Goal: Transaction & Acquisition: Book appointment/travel/reservation

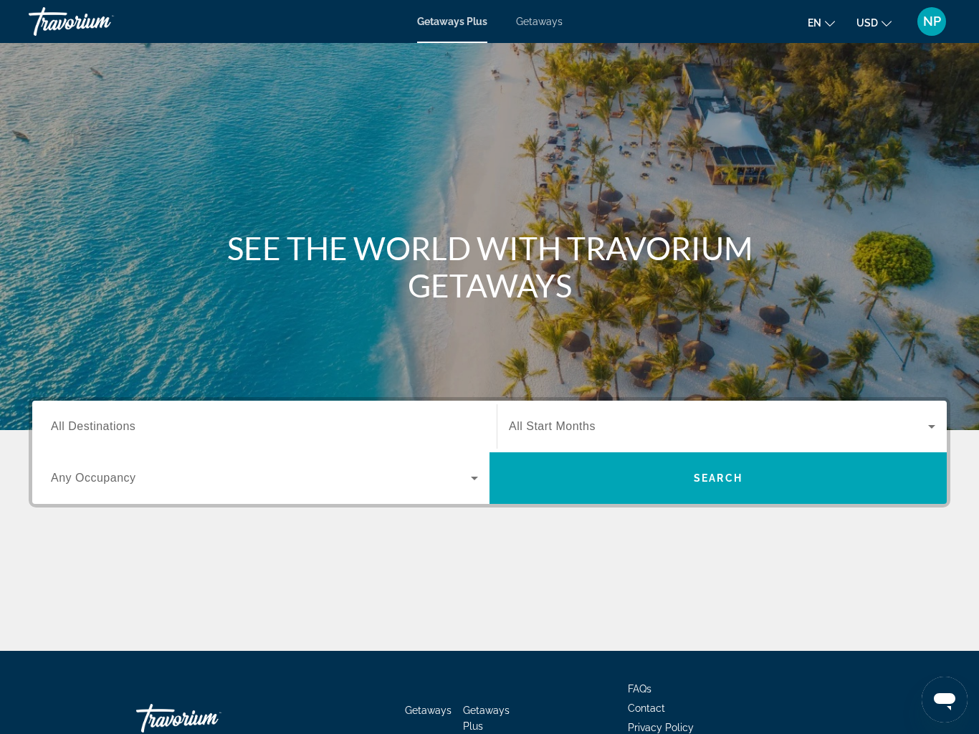
click at [132, 429] on span "All Destinations" at bounding box center [93, 426] width 85 height 12
click at [132, 429] on input "Destination All Destinations" at bounding box center [264, 427] width 427 height 17
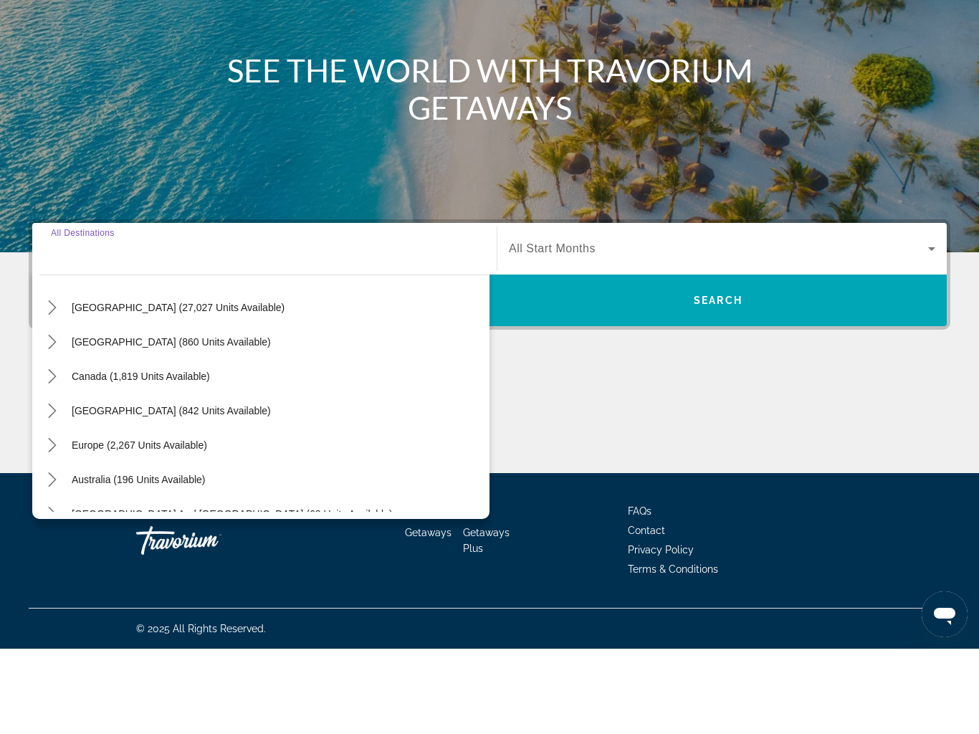
scroll to position [44, 0]
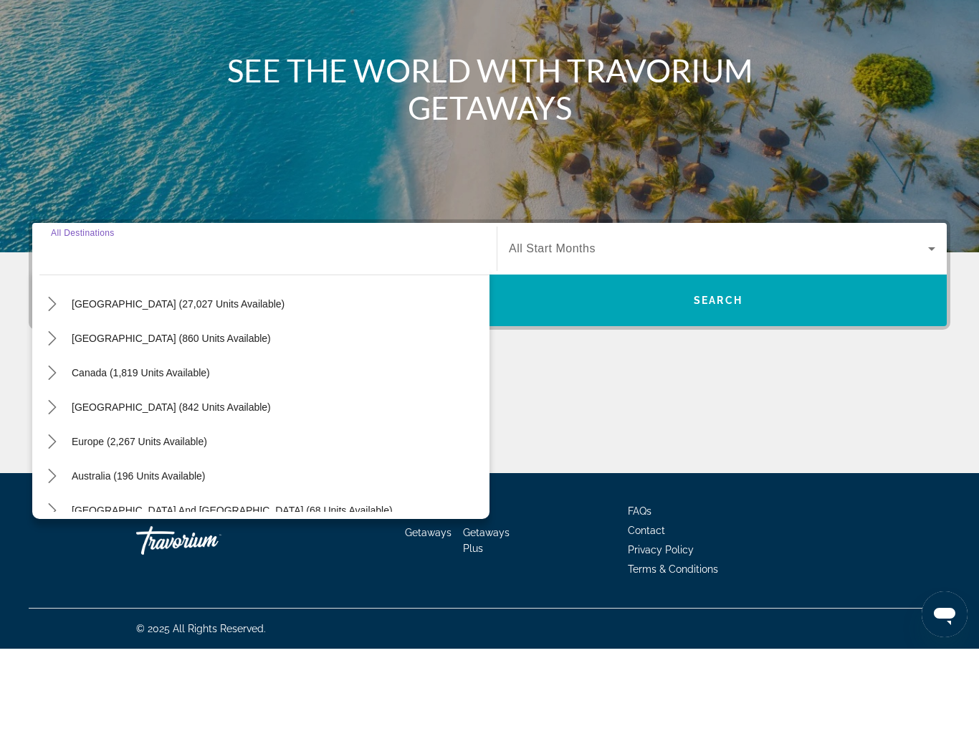
click at [181, 510] on span "Select destination: Europe (2,267 units available)" at bounding box center [140, 527] width 150 height 34
type input "**********"
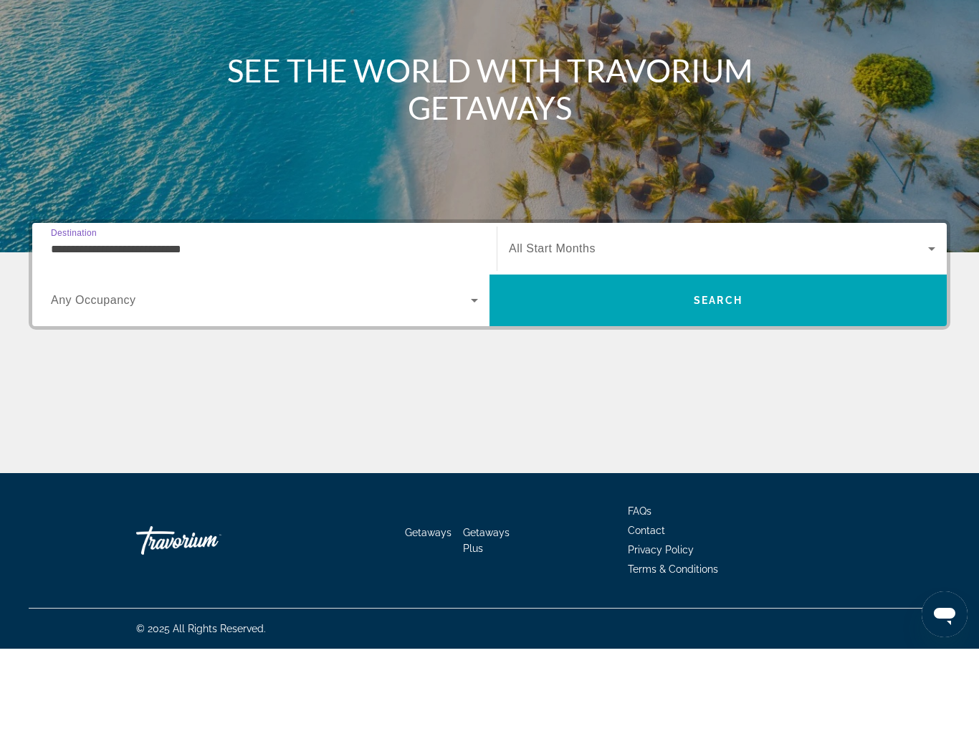
click at [110, 377] on span "Search widget" at bounding box center [261, 385] width 420 height 17
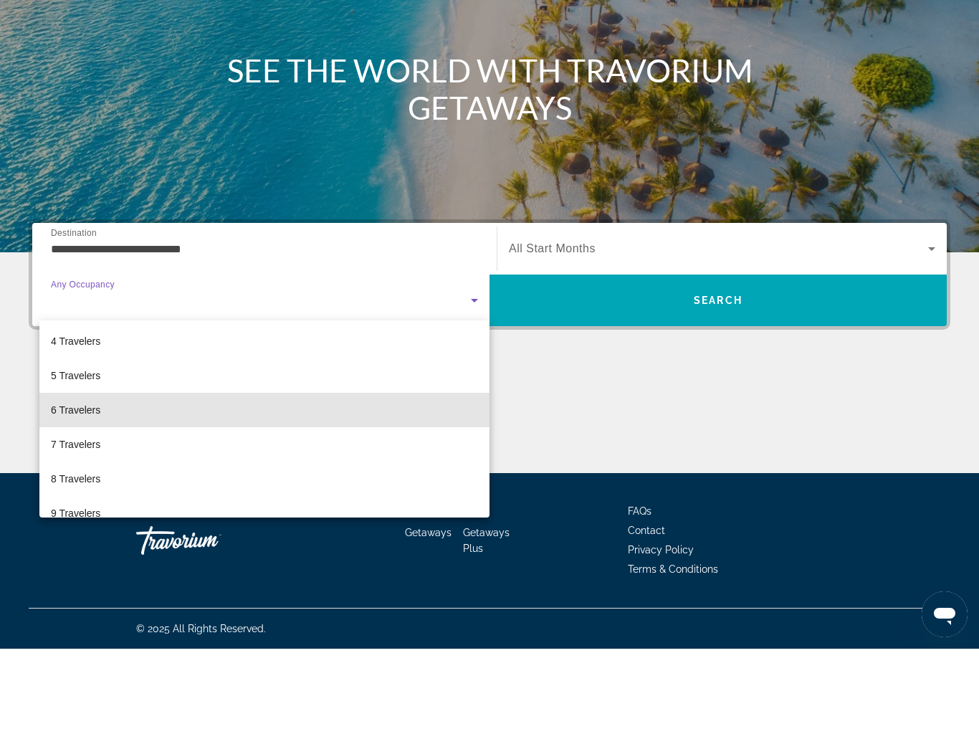
scroll to position [111, 0]
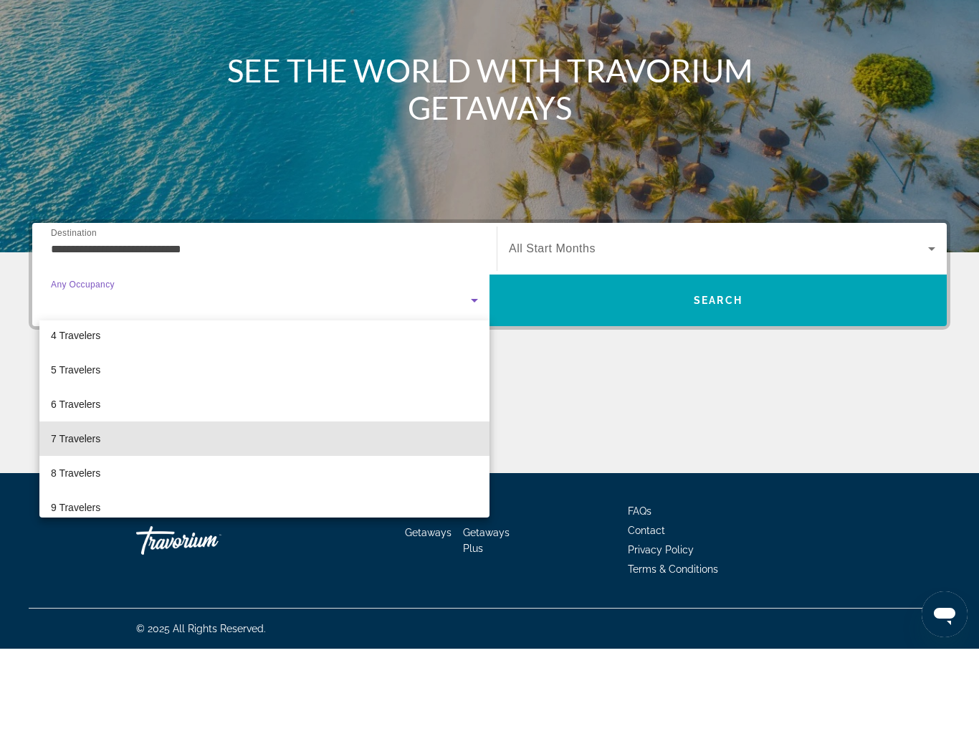
click at [96, 507] on mat-option "7 Travelers" at bounding box center [264, 524] width 450 height 34
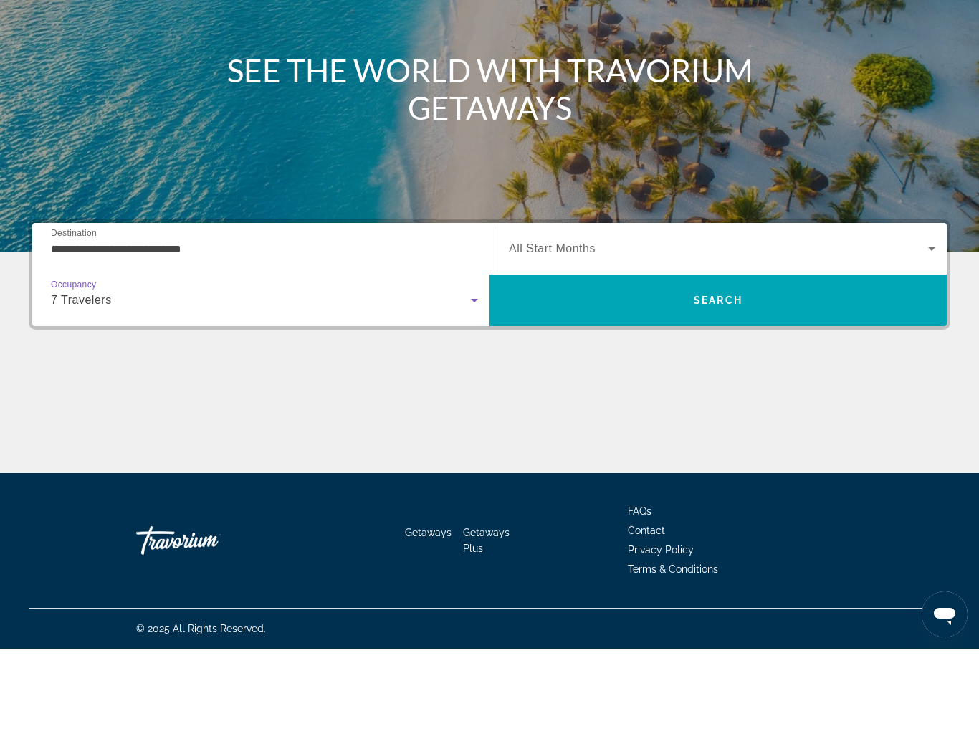
click at [552, 368] on span "Search" at bounding box center [718, 385] width 457 height 34
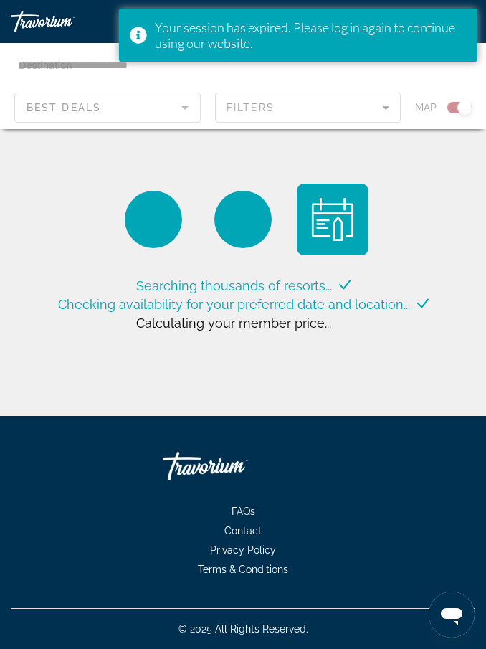
click at [145, 106] on div "Main content" at bounding box center [243, 86] width 486 height 86
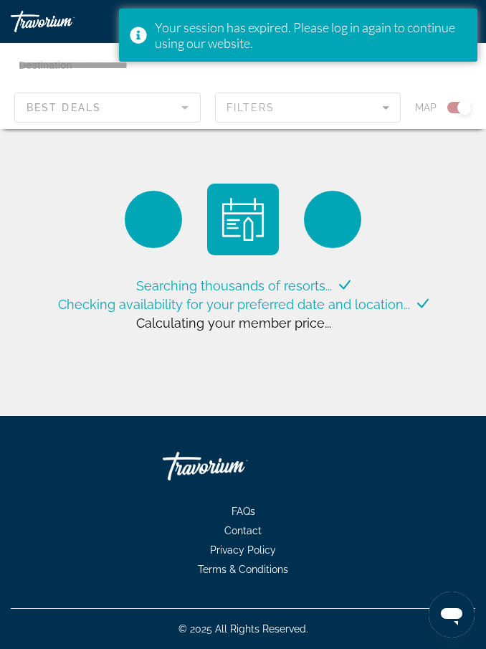
click at [192, 118] on div "Main content" at bounding box center [243, 86] width 486 height 86
click at [381, 112] on div "Main content" at bounding box center [243, 86] width 486 height 86
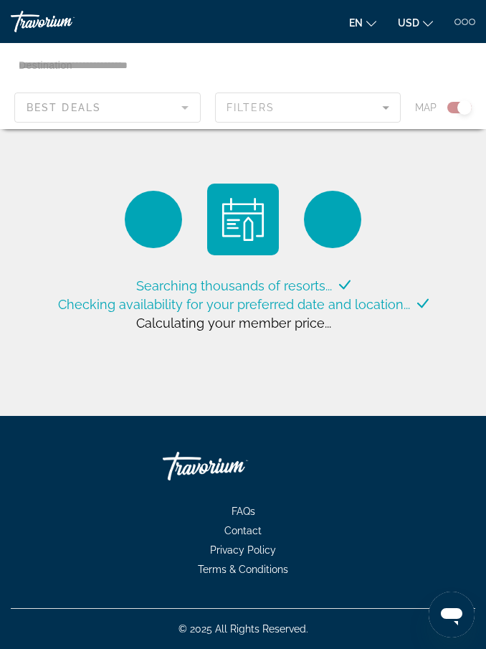
click at [407, 32] on button "USD USD ($) MXN (Mex$) CAD (Can$) GBP (£) EUR (€) AUD (A$) NZD (NZ$) CNY (CN¥)" at bounding box center [415, 22] width 35 height 21
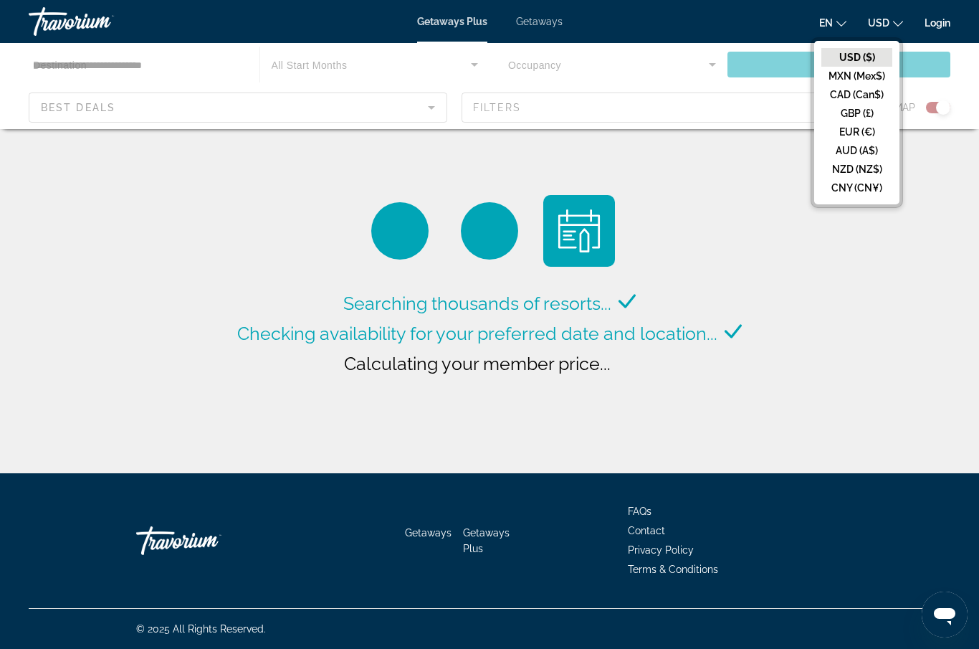
scroll to position [54, 0]
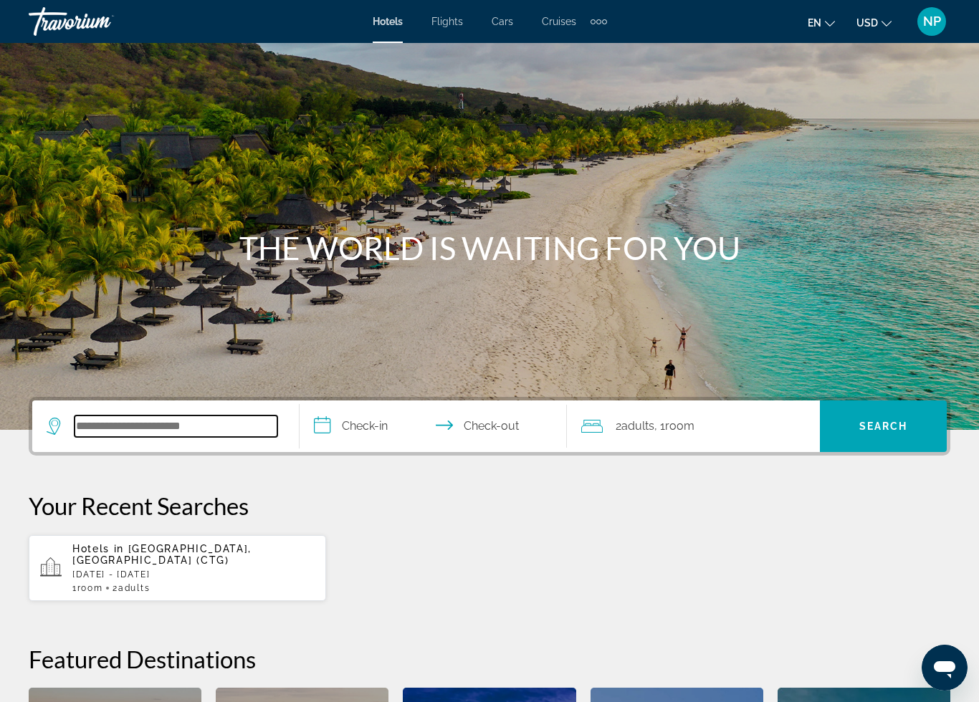
click at [217, 430] on input "Search hotel destination" at bounding box center [176, 427] width 203 height 22
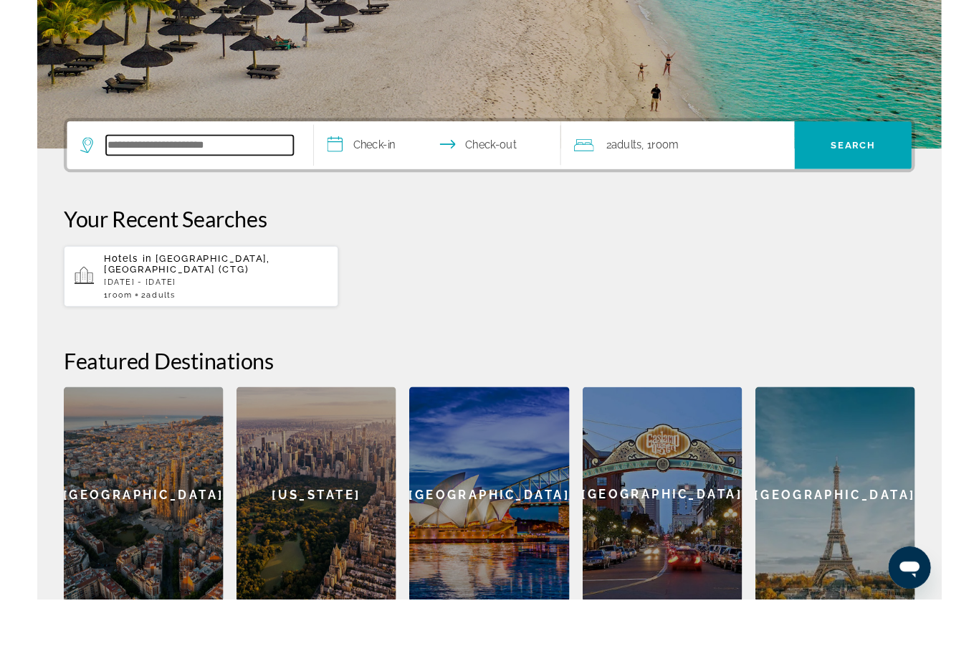
scroll to position [297, 0]
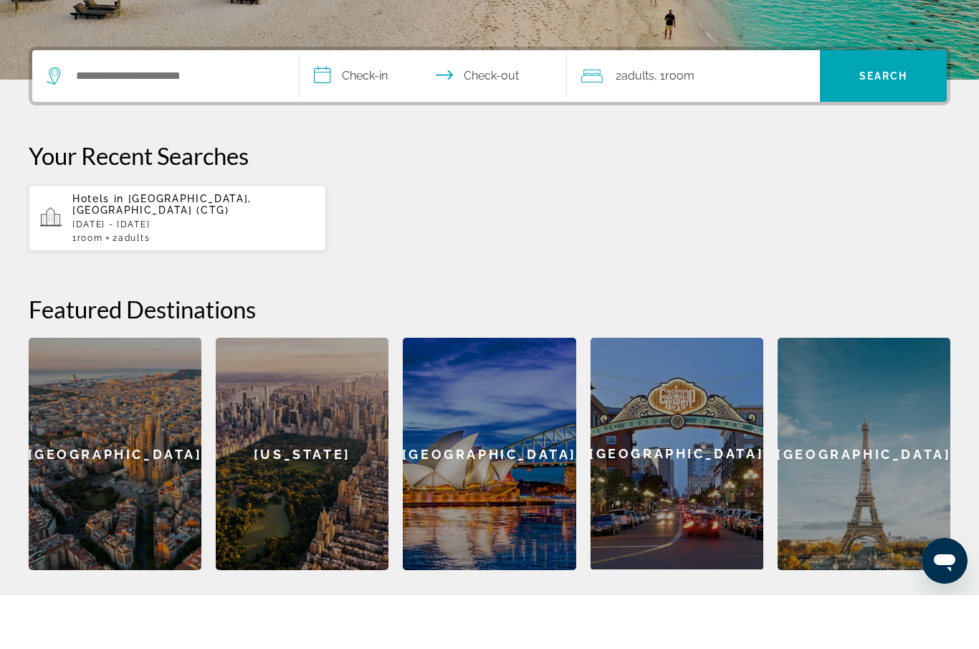
click at [54, 119] on div "Search widget" at bounding box center [162, 130] width 231 height 22
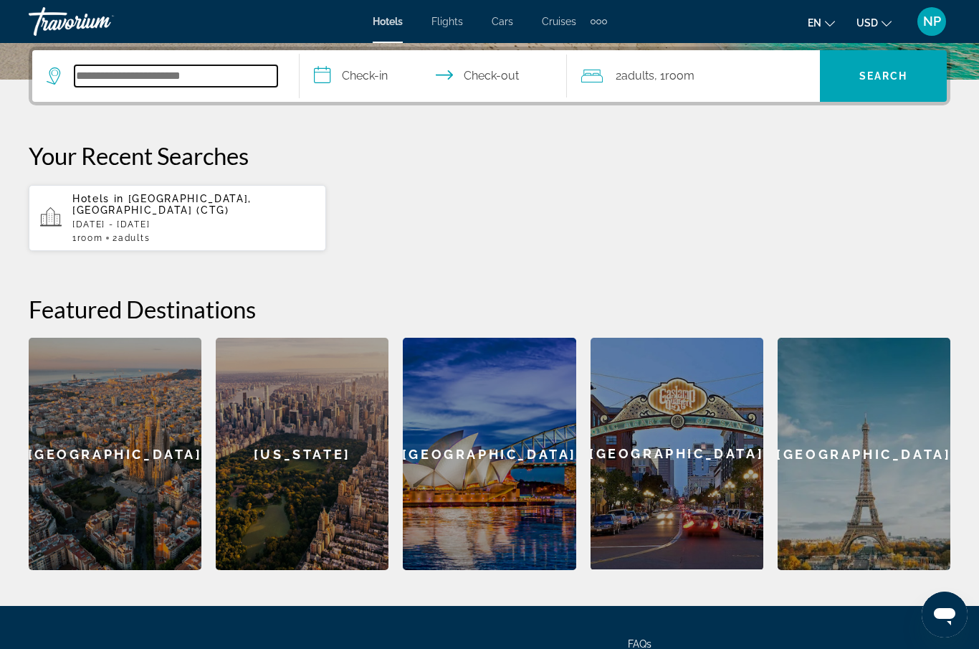
click at [209, 80] on input "Search hotel destination" at bounding box center [176, 76] width 203 height 22
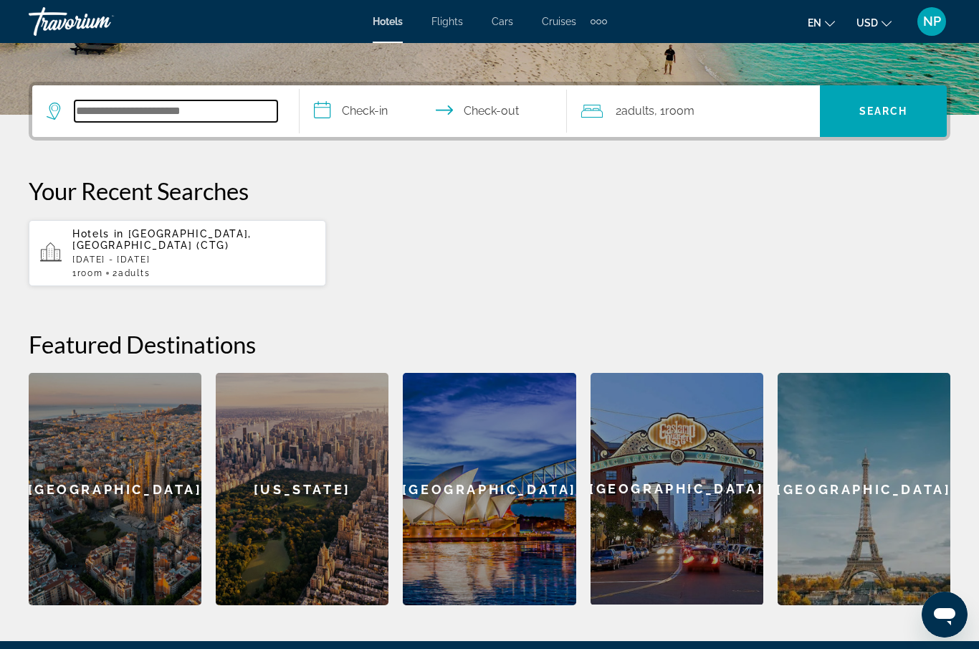
scroll to position [315, 0]
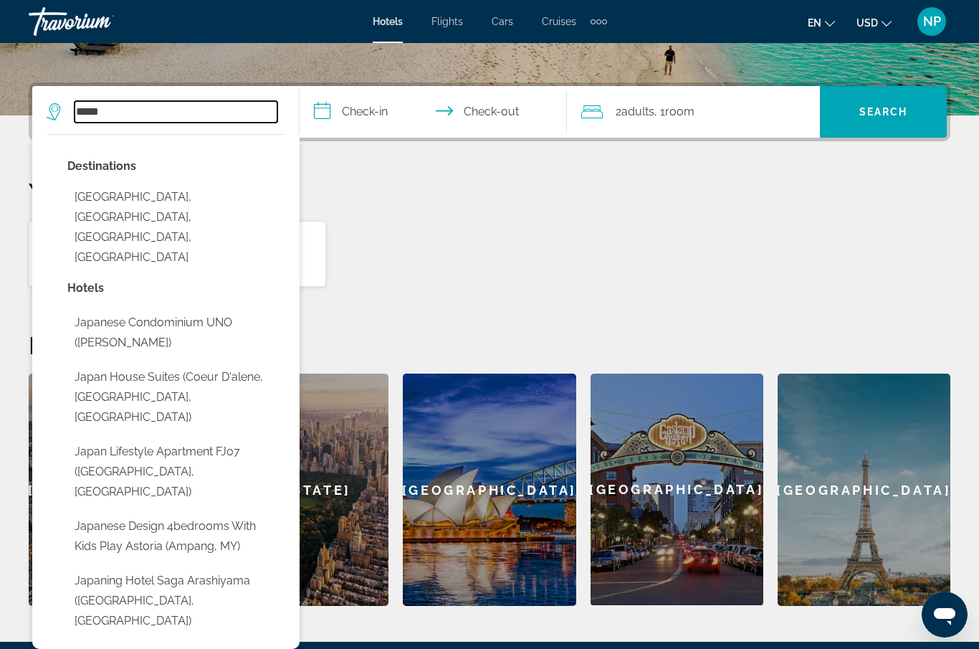
type input "*****"
click at [394, 118] on input "**********" at bounding box center [436, 114] width 273 height 56
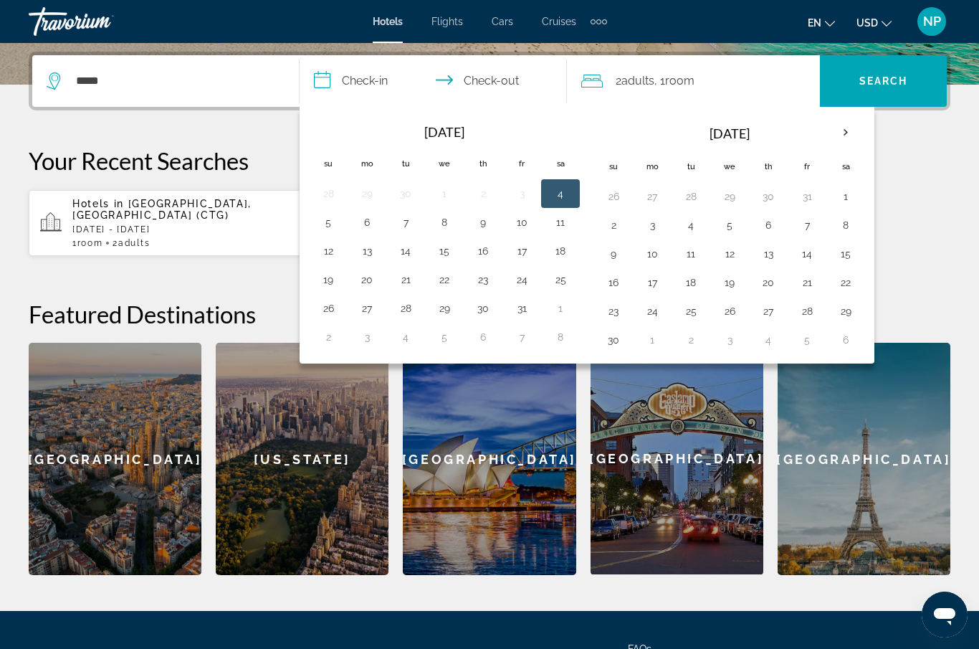
scroll to position [351, 0]
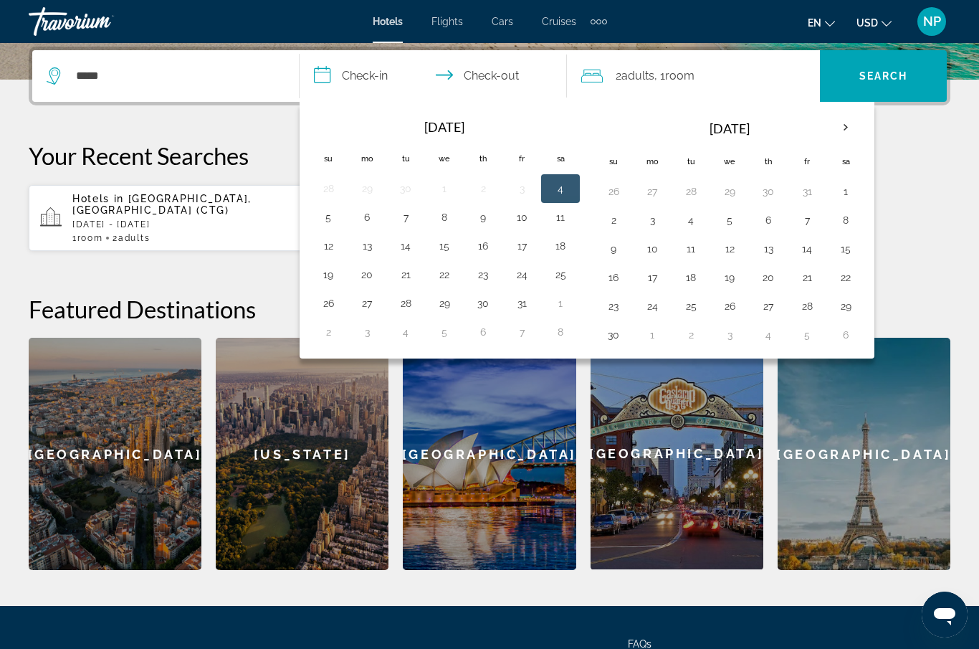
click at [836, 133] on th "Next month" at bounding box center [845, 128] width 39 height 32
click at [841, 135] on th "Next month" at bounding box center [845, 128] width 39 height 32
click at [843, 133] on th "Next month" at bounding box center [845, 128] width 39 height 32
click at [847, 133] on th "Next month" at bounding box center [845, 128] width 39 height 32
click at [369, 257] on button "9" at bounding box center [367, 249] width 23 height 20
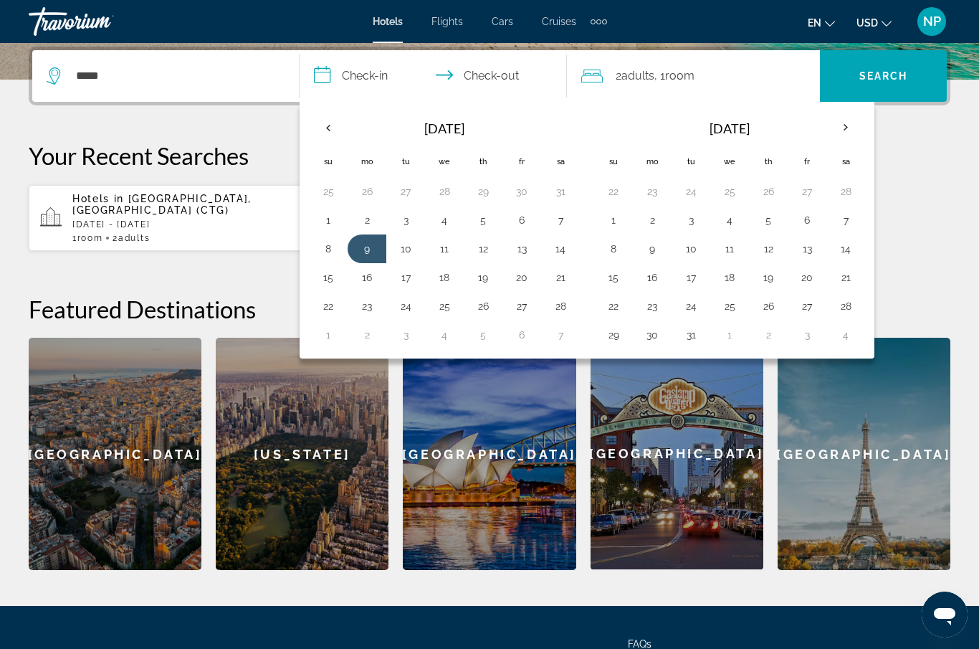
click at [331, 285] on button "15" at bounding box center [328, 277] width 23 height 20
type input "**********"
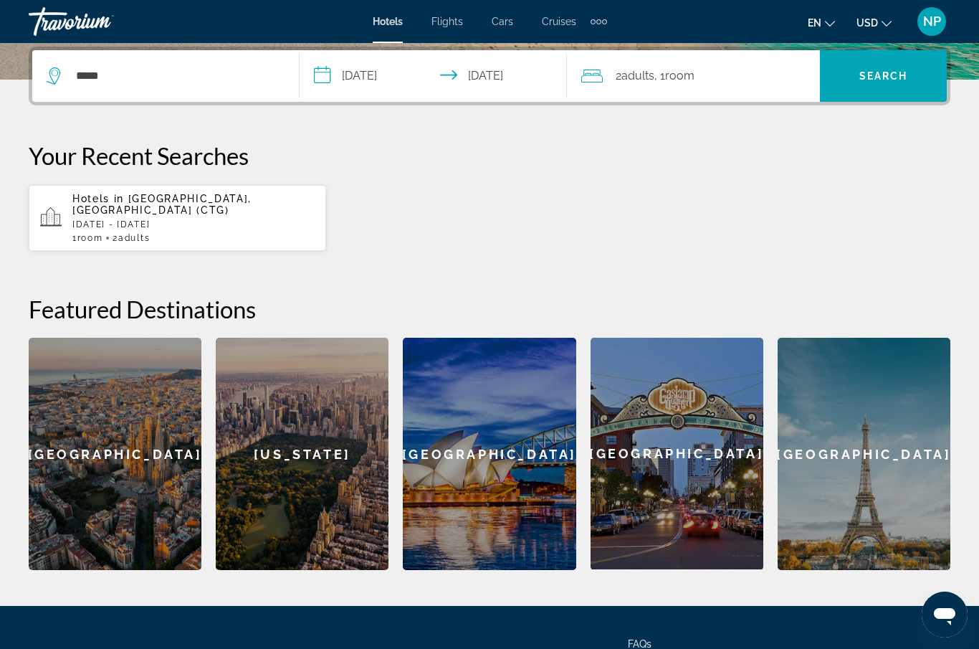
click at [753, 89] on div "2 Adult Adults , 1 Room rooms" at bounding box center [700, 76] width 239 height 52
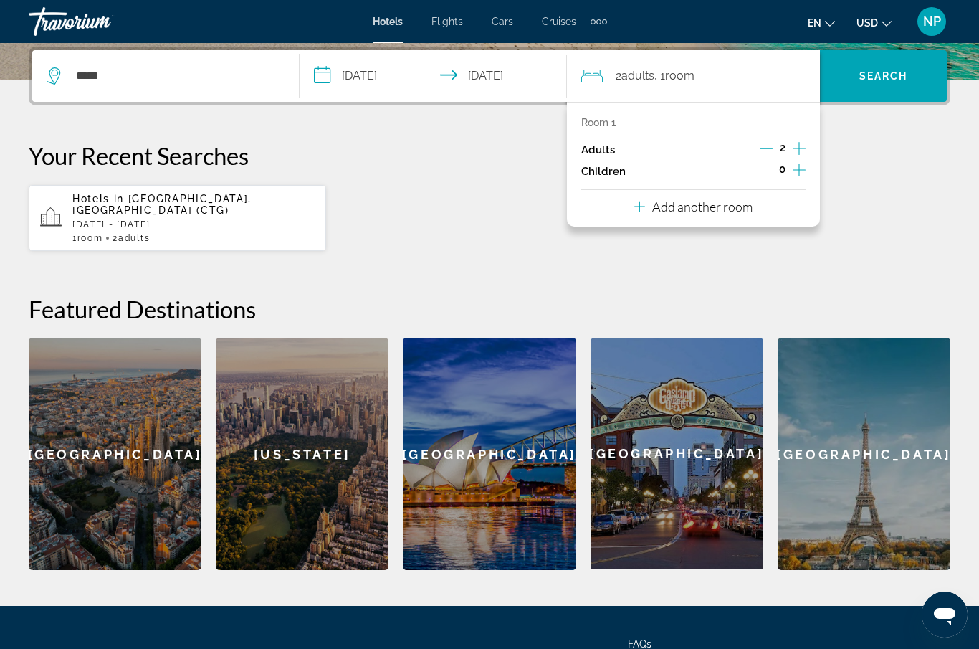
click at [803, 174] on icon "Increment children" at bounding box center [799, 169] width 13 height 17
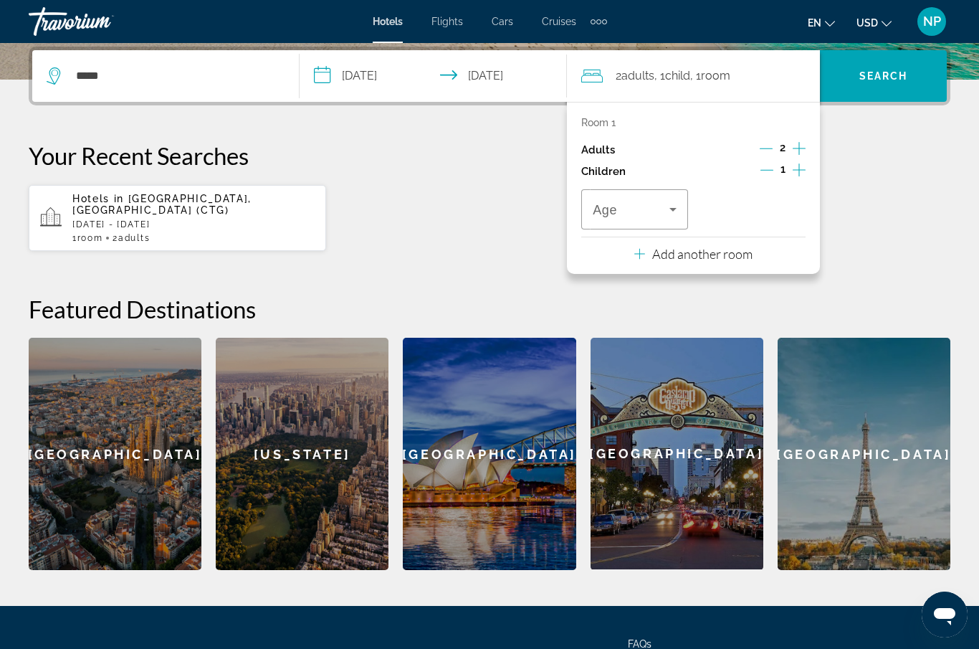
click at [681, 211] on icon "Travelers: 2 adults, 1 child" at bounding box center [672, 209] width 17 height 17
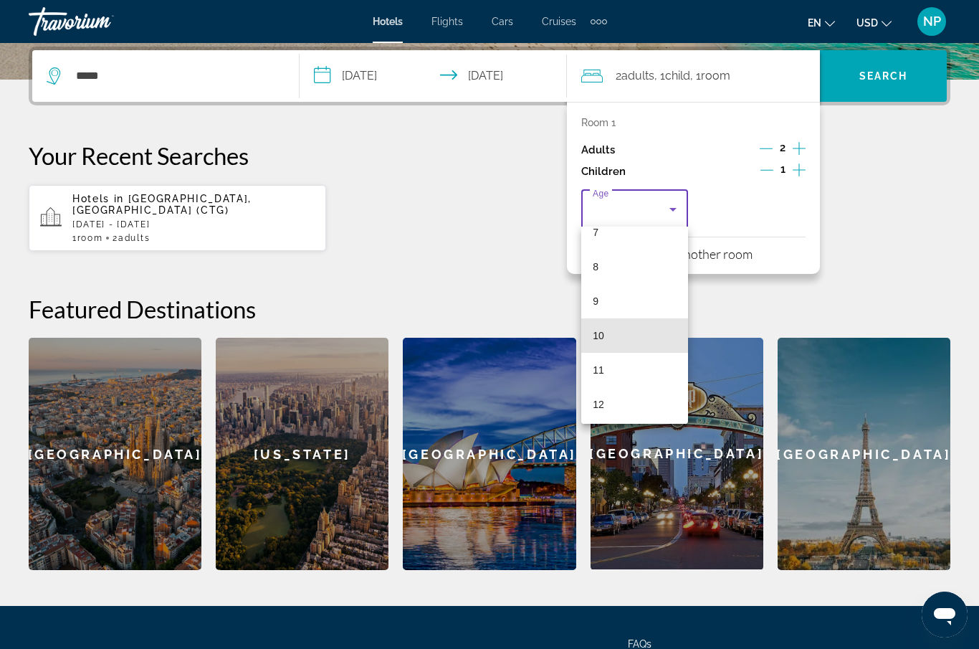
scroll to position [285, 0]
click at [617, 310] on mat-option "10" at bounding box center [634, 309] width 107 height 34
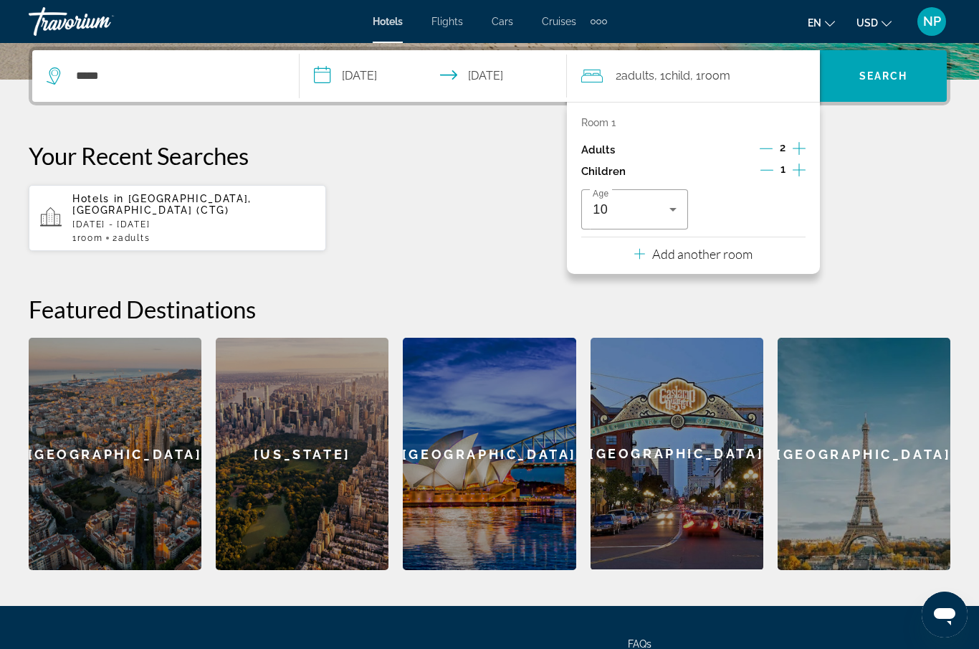
click at [804, 173] on icon "Increment children" at bounding box center [799, 169] width 13 height 17
click at [794, 209] on icon "Travelers: 2 adults, 2 children" at bounding box center [790, 209] width 17 height 17
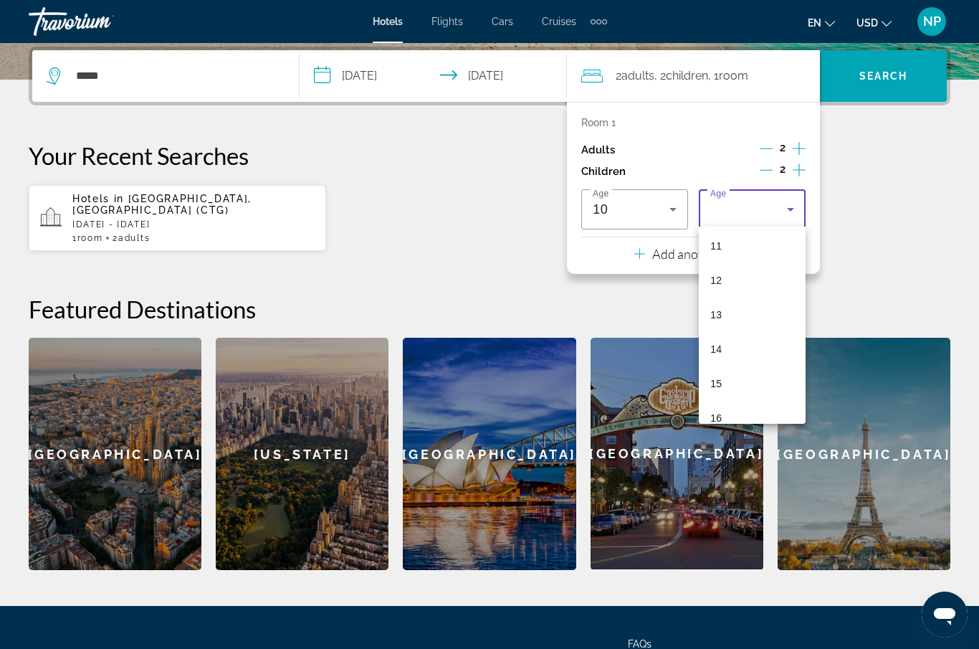
scroll to position [383, 0]
click at [729, 279] on mat-option "12" at bounding box center [752, 279] width 107 height 34
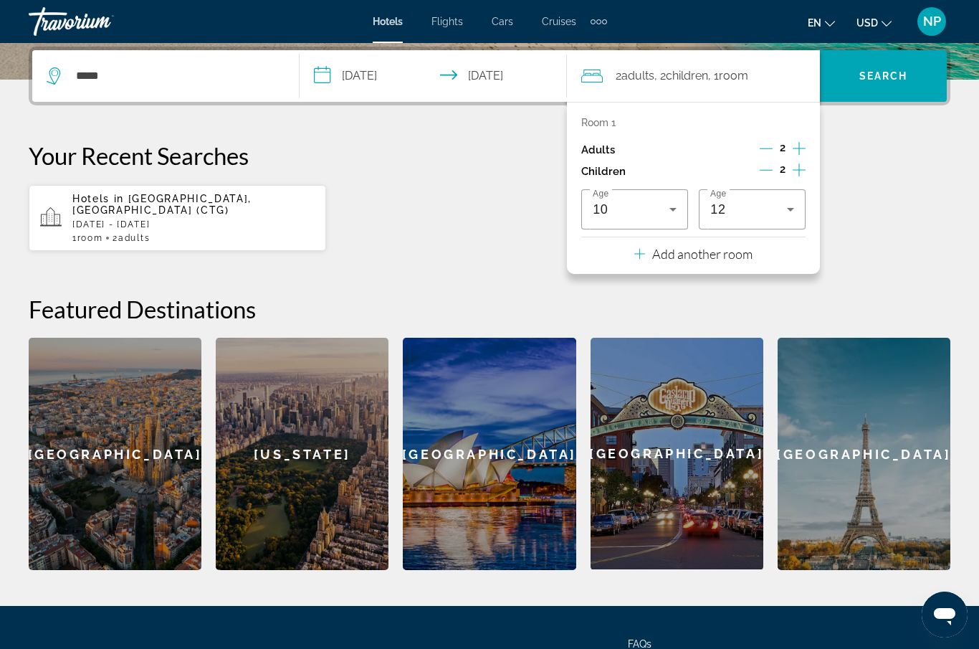
click at [714, 257] on p "Add another room" at bounding box center [702, 254] width 100 height 16
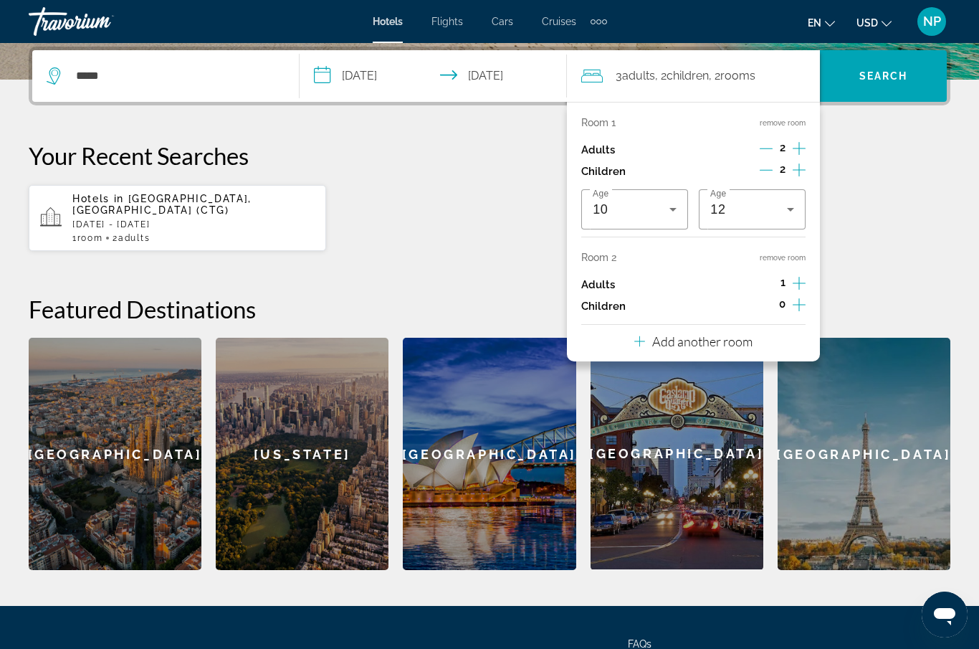
click at [615, 266] on div "Room 2 remove room Adults 1 Children 0" at bounding box center [693, 284] width 224 height 65
click at [621, 255] on div "Room 2 remove room" at bounding box center [693, 257] width 224 height 11
click at [892, 82] on span "Search" at bounding box center [883, 76] width 127 height 34
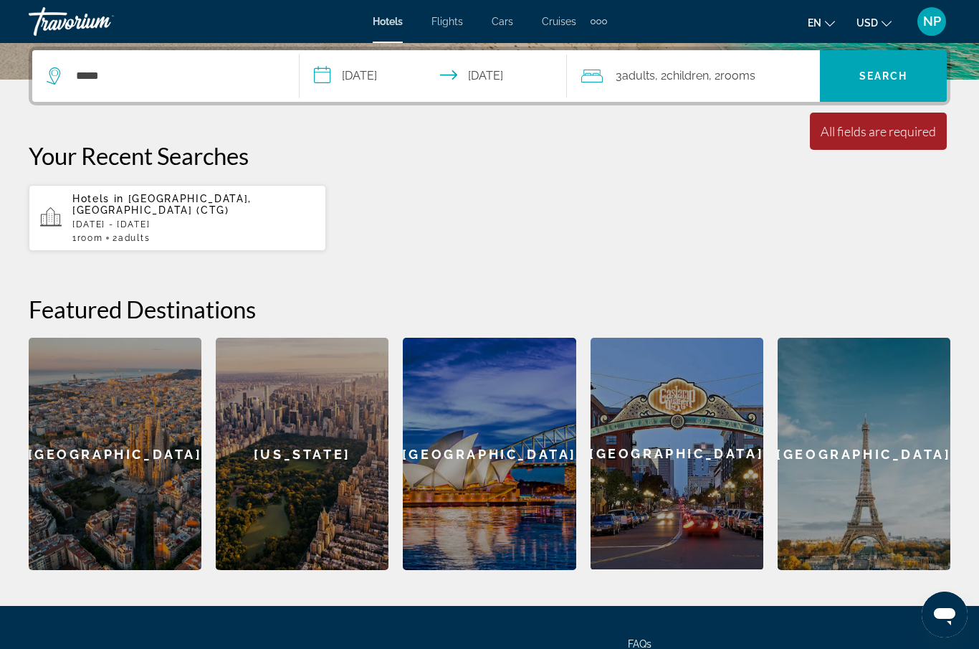
click at [889, 77] on span "Search" at bounding box center [883, 75] width 49 height 11
click at [884, 140] on div "Minimum length of stay is 1 day All fields are required Children ages are requi…" at bounding box center [878, 131] width 137 height 37
click at [240, 87] on input "*****" at bounding box center [176, 76] width 203 height 22
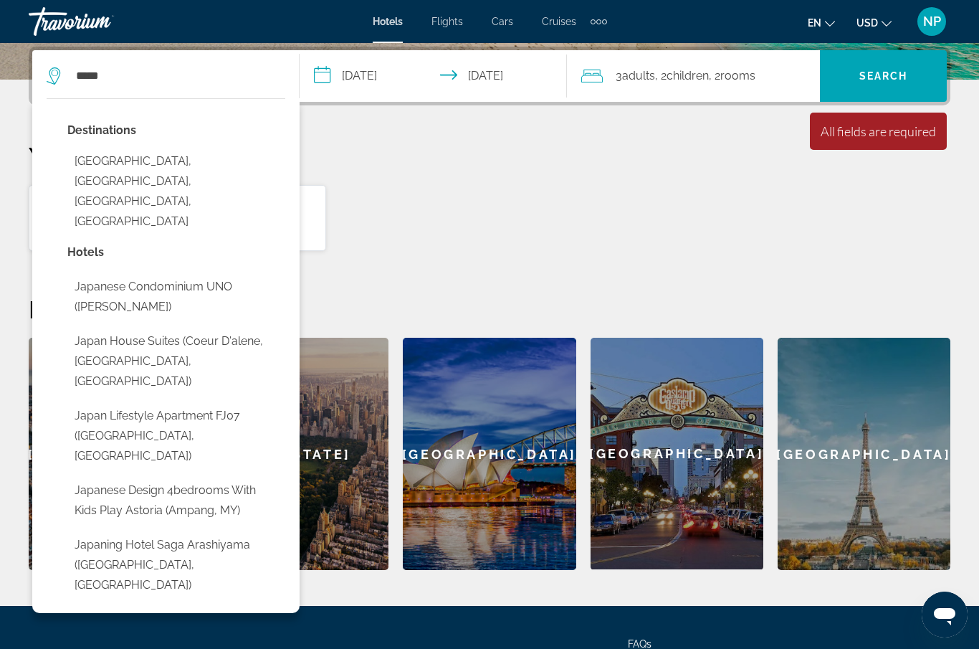
click at [195, 531] on button "Japaning Hotel Saga Arashiyama ([GEOGRAPHIC_DATA], [GEOGRAPHIC_DATA])" at bounding box center [176, 564] width 218 height 67
type input "**********"
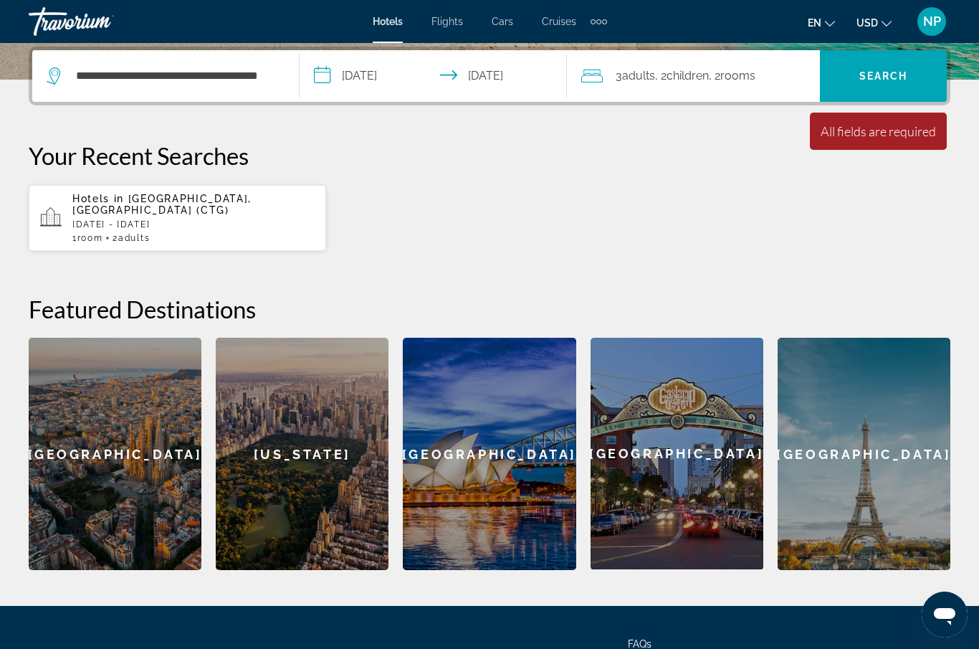
click at [896, 82] on span "Search" at bounding box center [883, 75] width 49 height 11
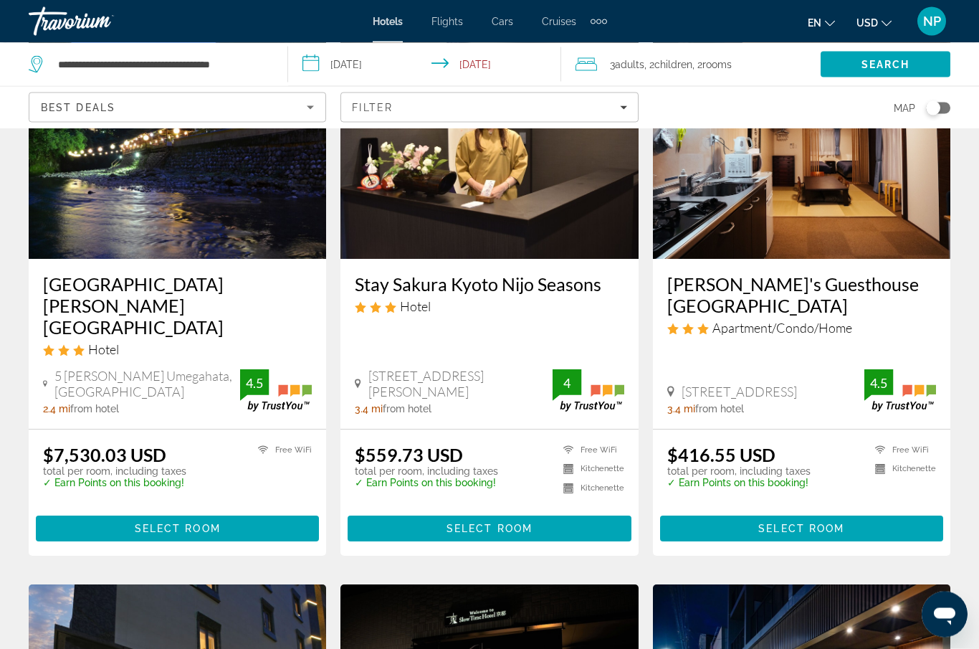
scroll to position [1237, 0]
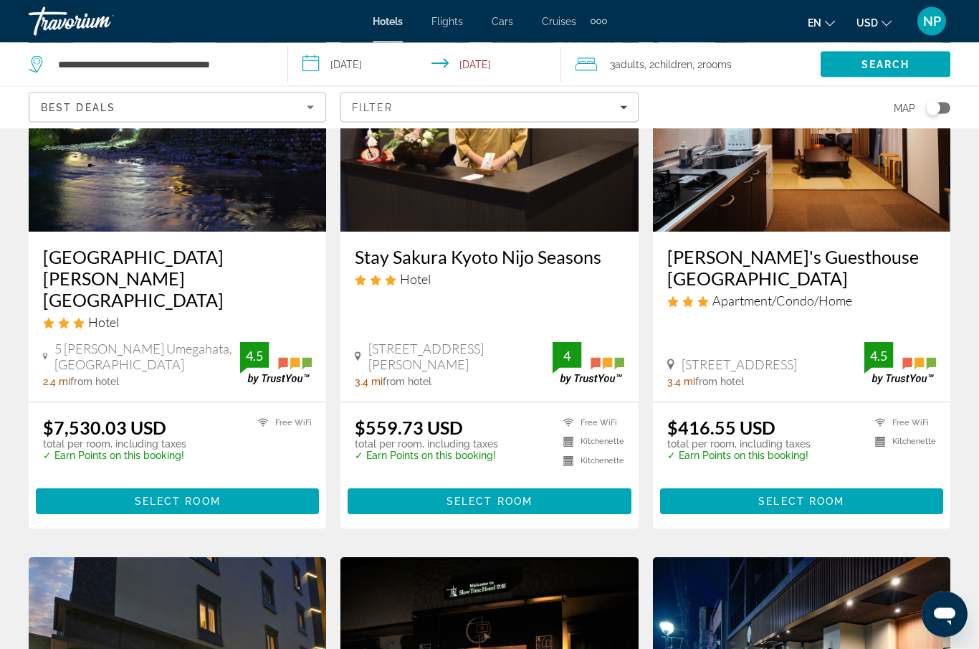
click at [516, 485] on span "Main content" at bounding box center [489, 502] width 283 height 34
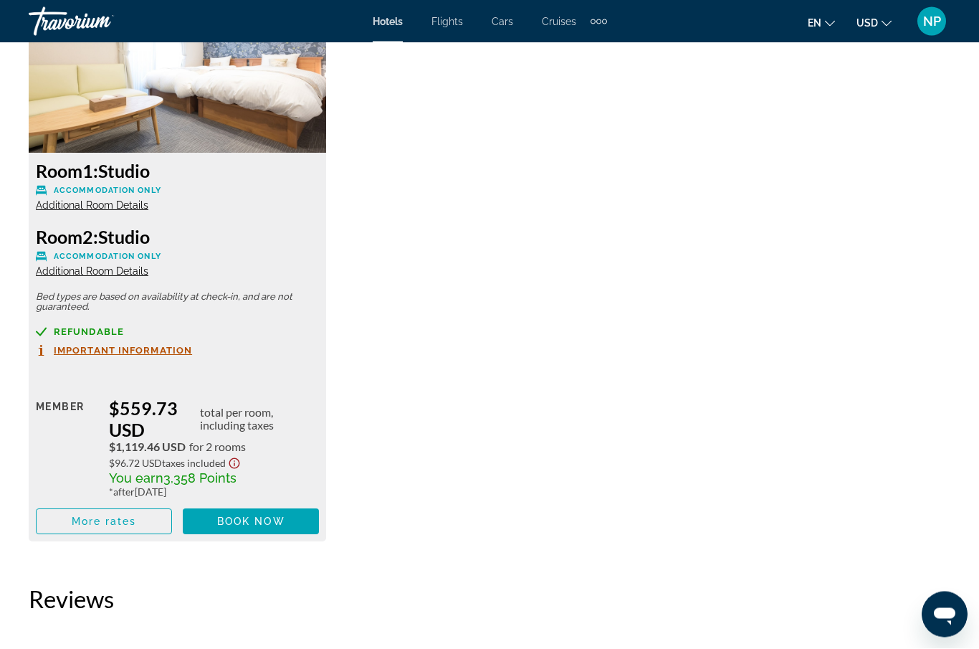
scroll to position [2774, 0]
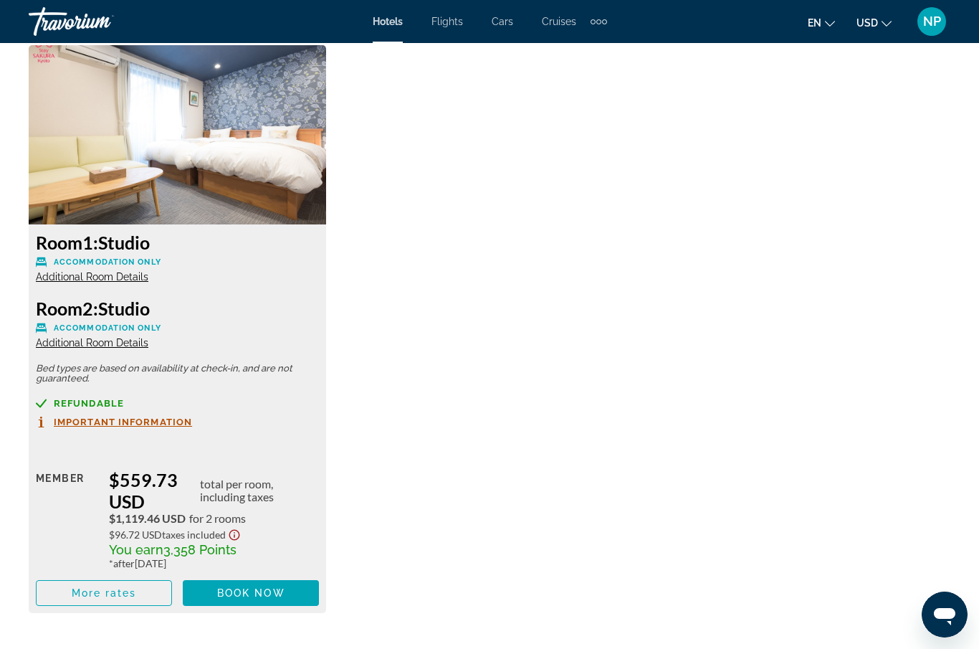
click at [865, 24] on span "USD" at bounding box center [868, 22] width 22 height 11
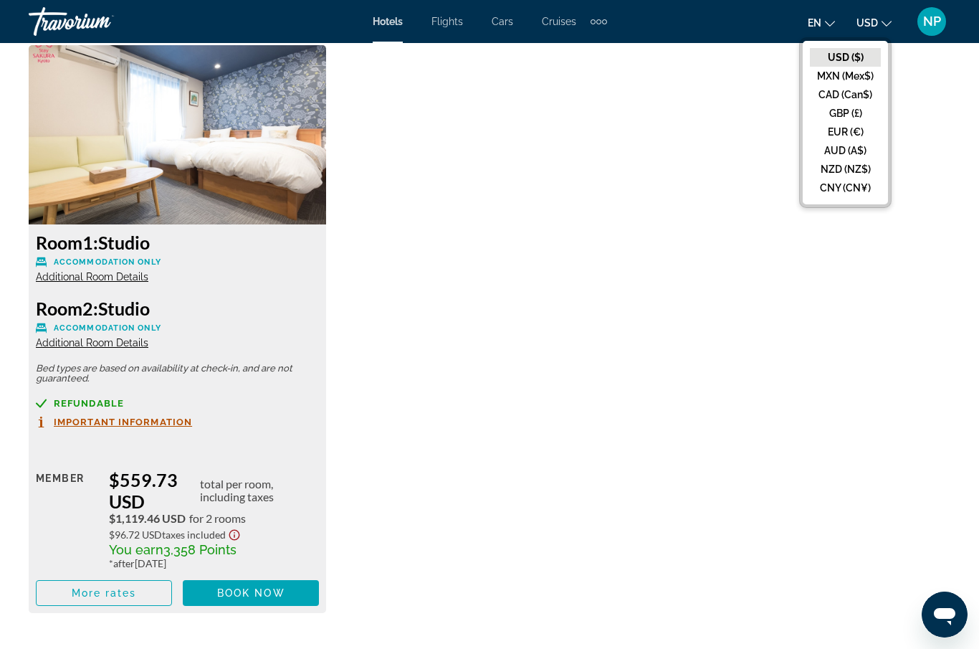
click at [789, 350] on div "Room 1: Family Room Accommodation Only Additional Room Details Room 2: Family R…" at bounding box center [490, 45] width 936 height 1164
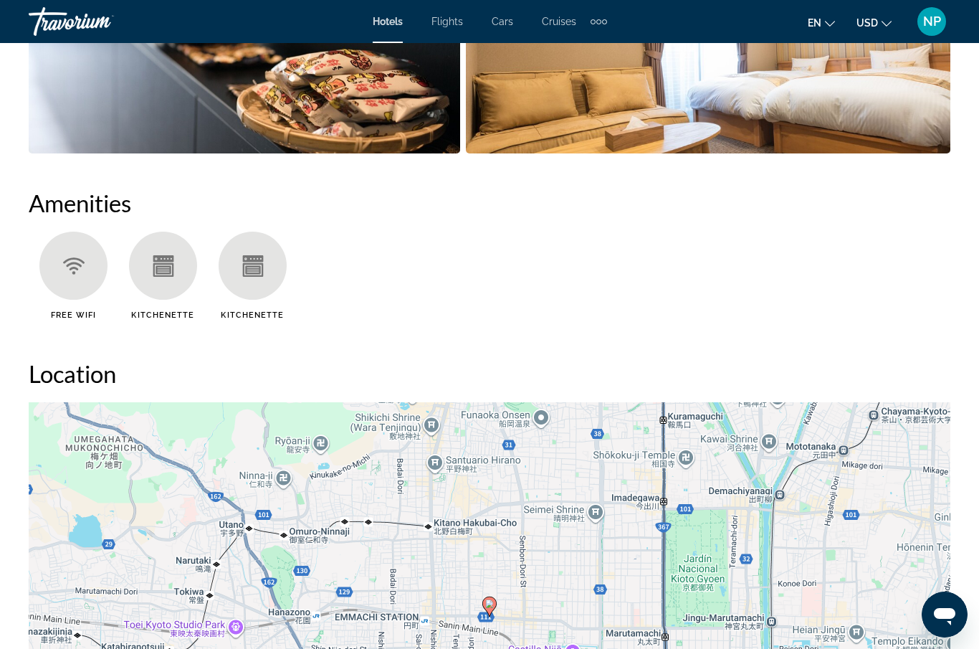
scroll to position [1239, 0]
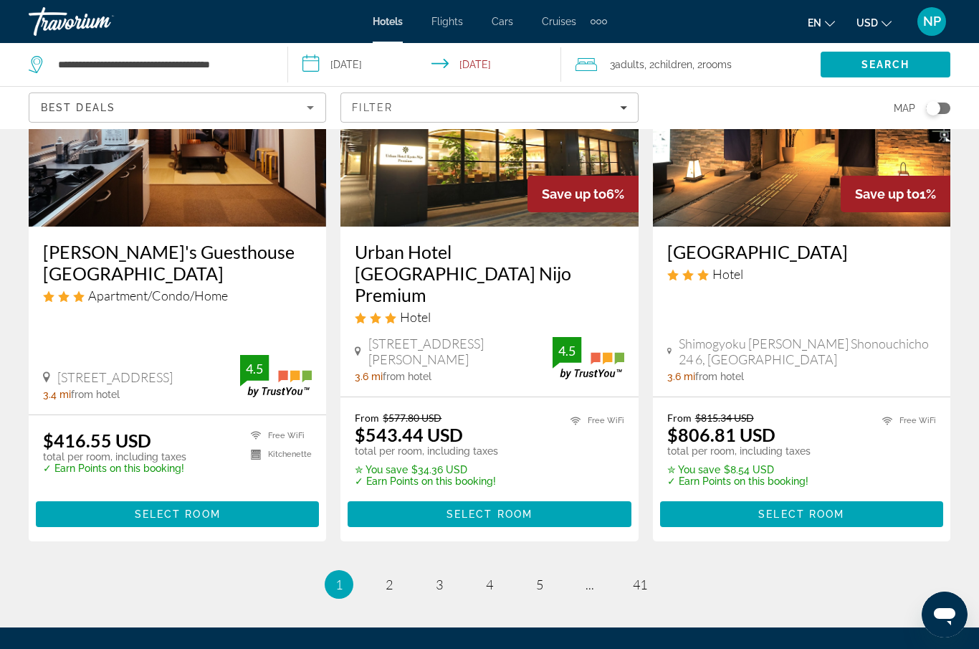
scroll to position [1851, 0]
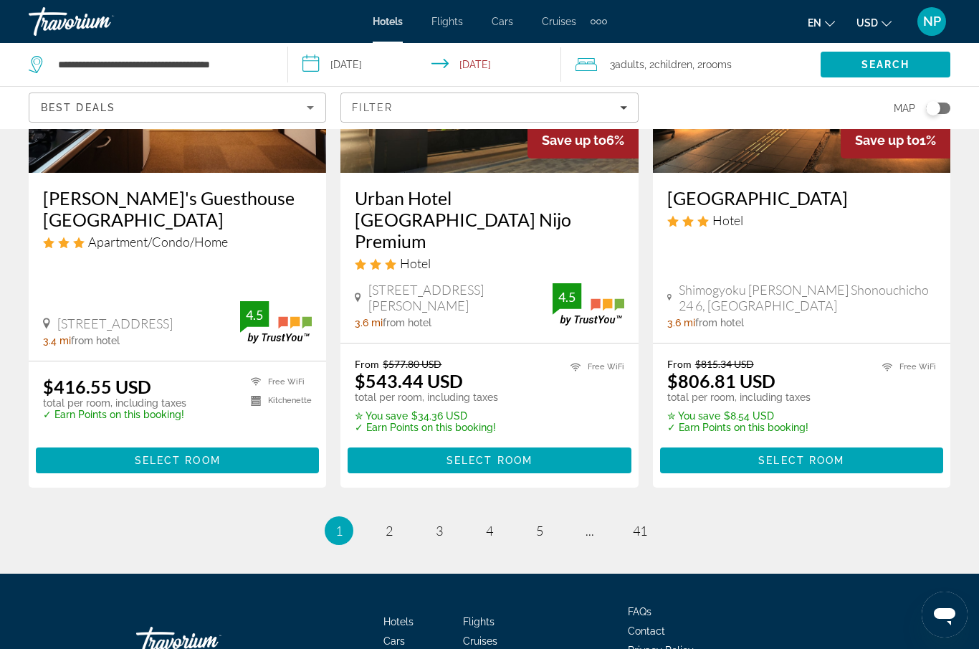
click at [198, 454] on span "Select Room" at bounding box center [178, 459] width 86 height 11
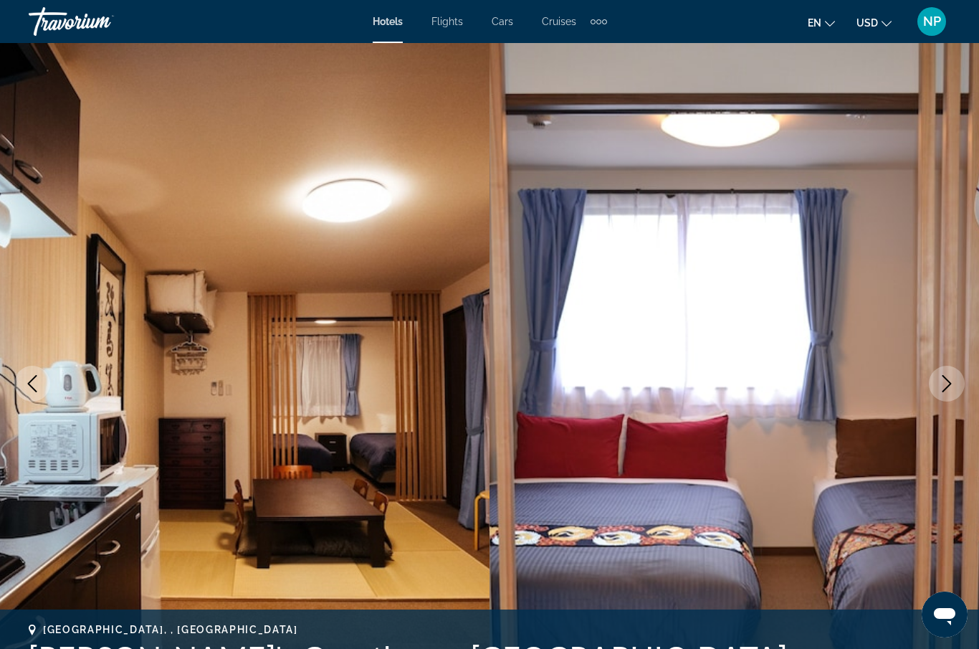
click at [955, 391] on icon "Next image" at bounding box center [946, 383] width 17 height 17
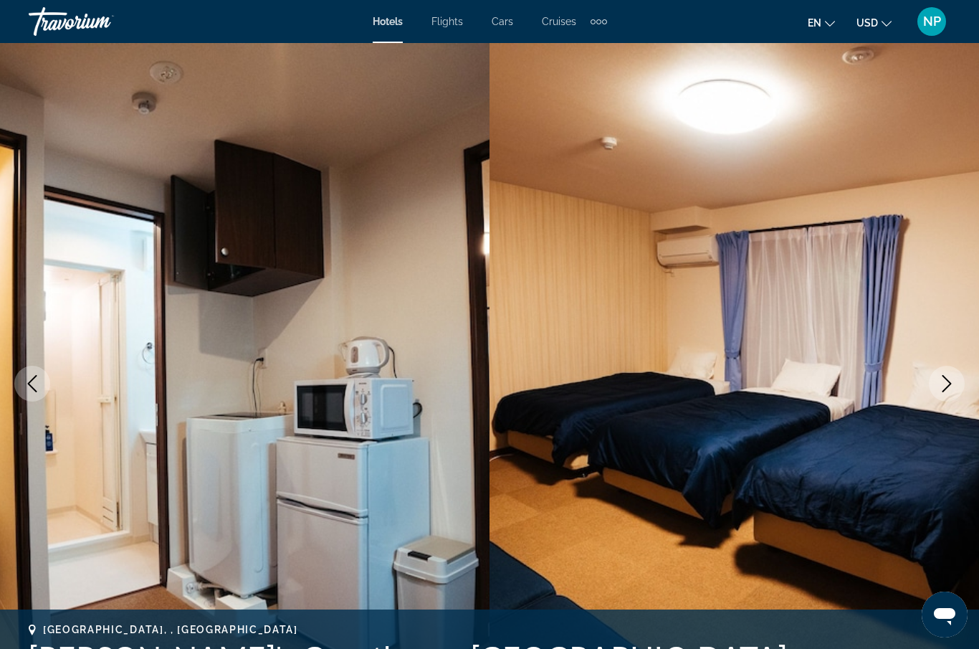
click at [942, 386] on icon "Next image" at bounding box center [946, 383] width 17 height 17
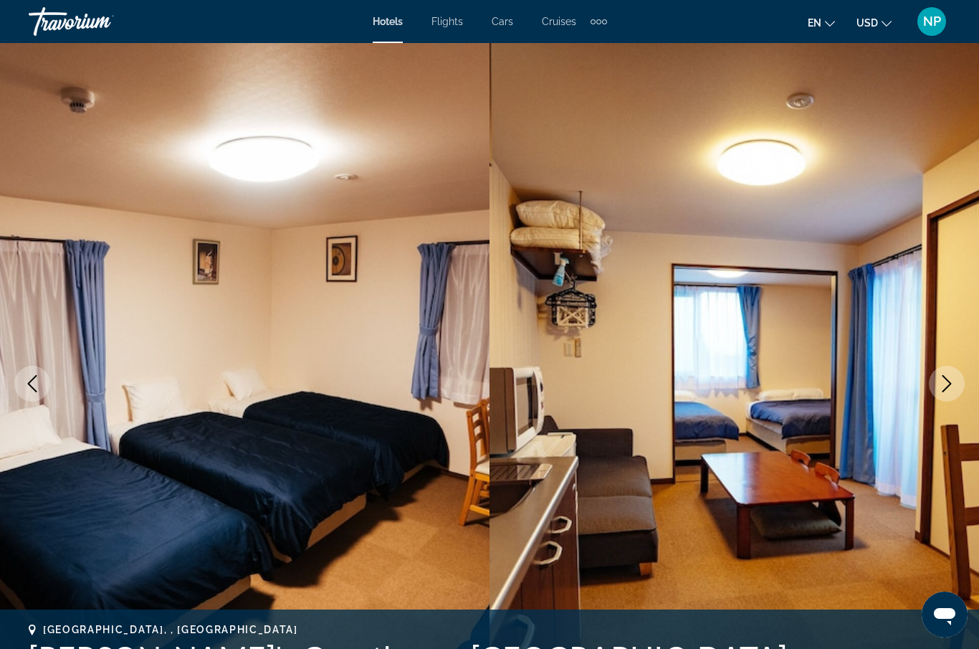
click at [954, 385] on icon "Next image" at bounding box center [946, 383] width 17 height 17
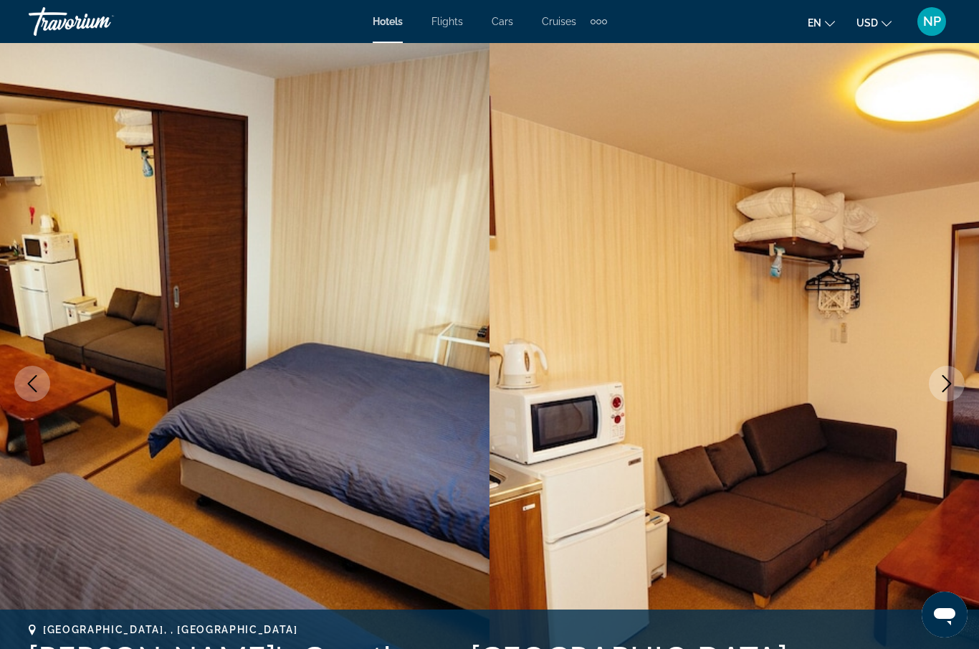
click at [946, 388] on icon "Next image" at bounding box center [947, 383] width 9 height 17
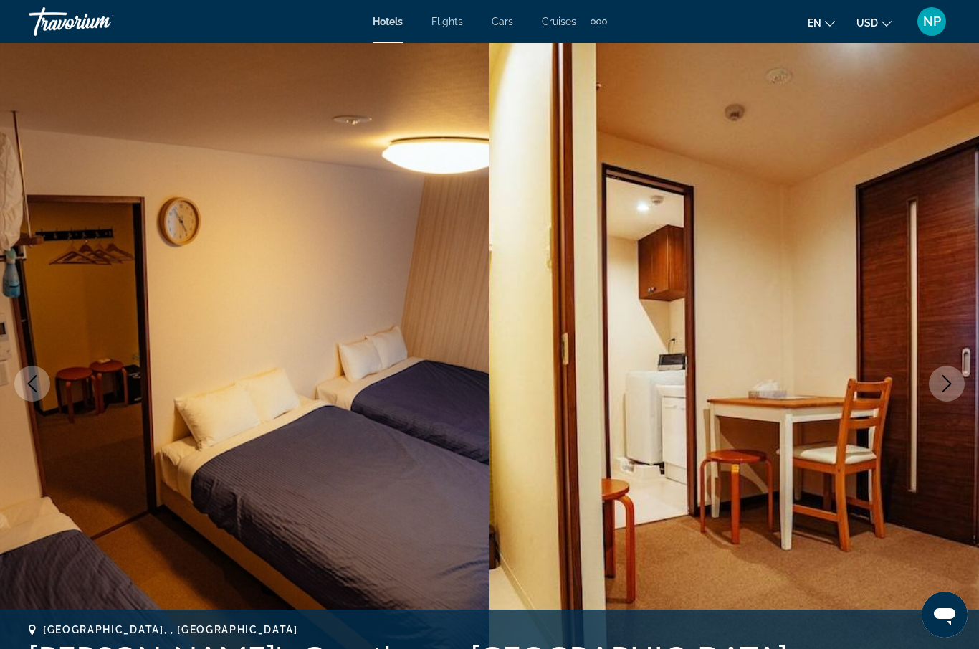
click at [948, 386] on icon "Next image" at bounding box center [947, 383] width 9 height 17
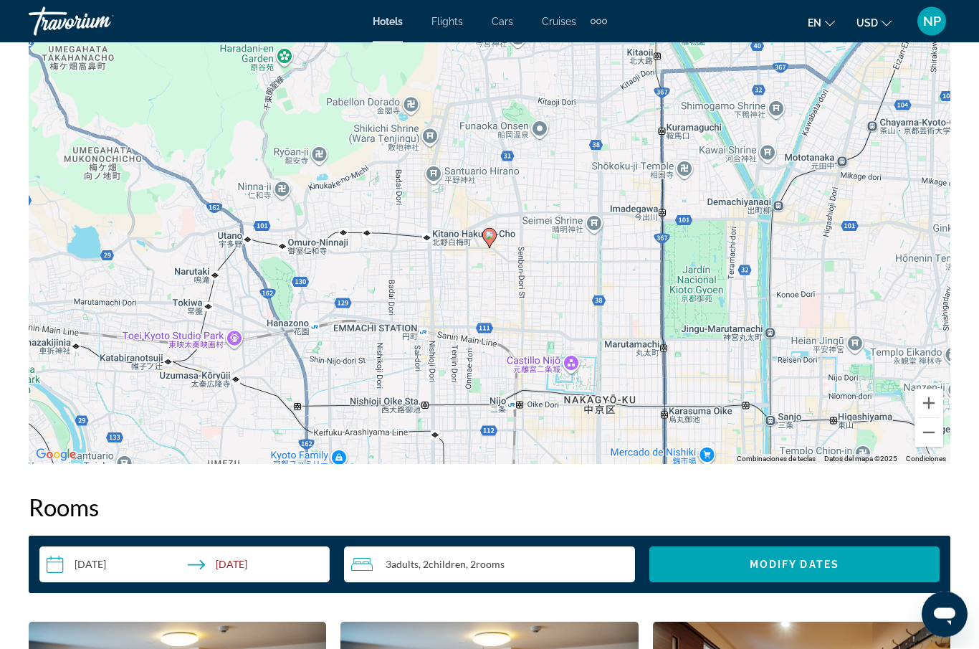
scroll to position [1616, 0]
